Goal: Use online tool/utility: Utilize a website feature to perform a specific function

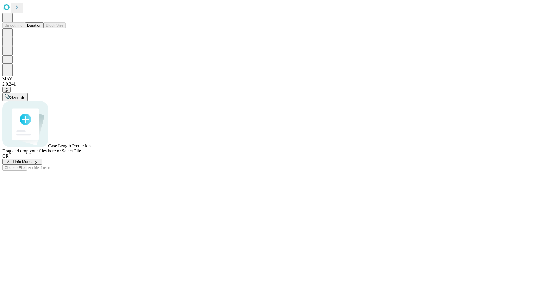
click at [81, 153] on span "Select File" at bounding box center [71, 150] width 19 height 5
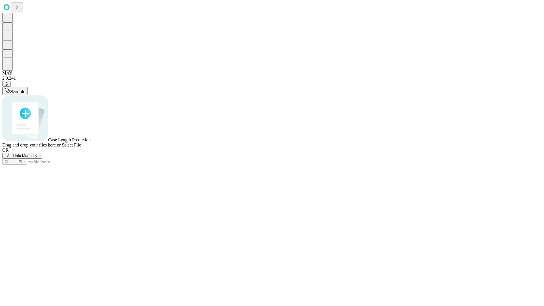
click at [81, 147] on span "Select File" at bounding box center [71, 144] width 19 height 5
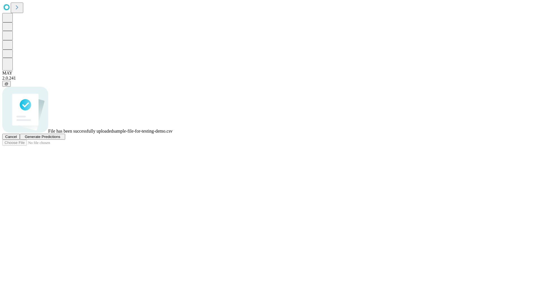
click at [60, 139] on span "Generate Predictions" at bounding box center [42, 137] width 35 height 4
